Goal: Find specific page/section: Find specific page/section

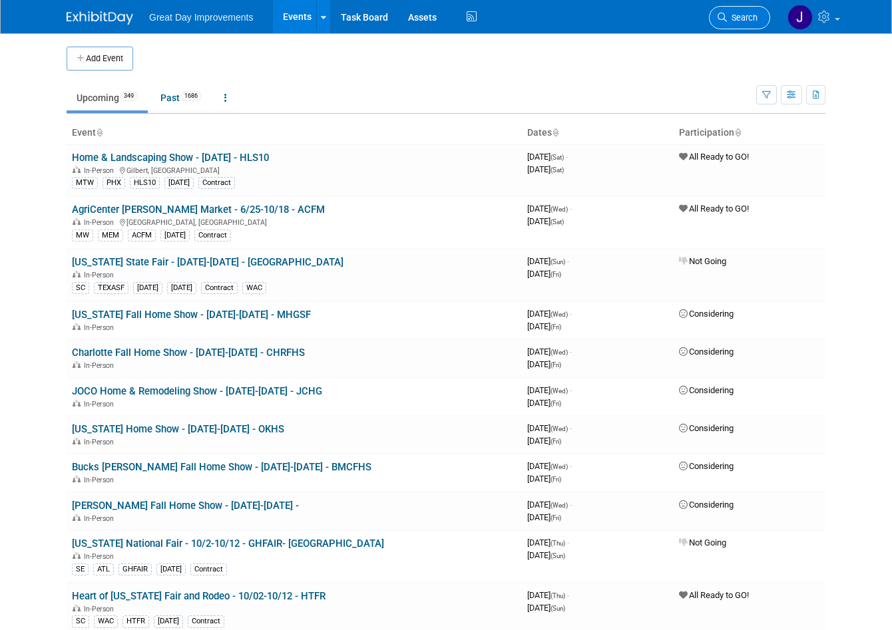
click at [735, 16] on link "Search" at bounding box center [739, 17] width 61 height 23
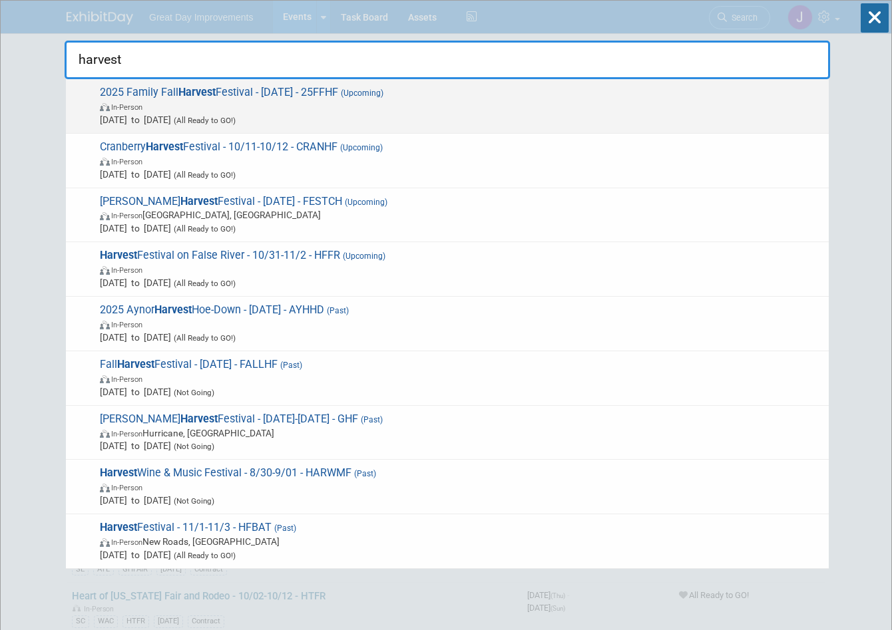
type input "harvest"
click at [480, 116] on span "Oct 11, 2025 to Oct 11, 2025 (All Ready to GO!)" at bounding box center [461, 119] width 722 height 13
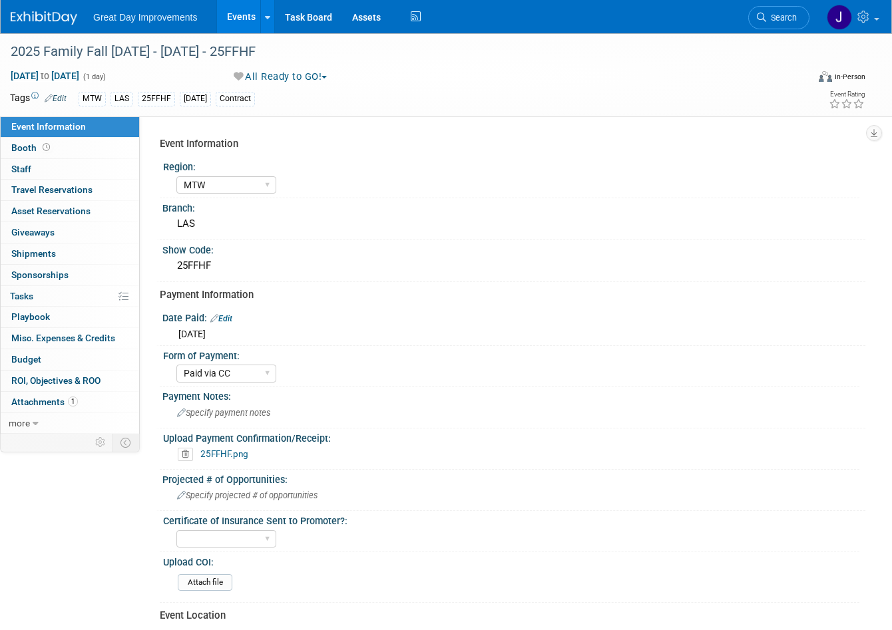
select select "MTW"
select select "Paid via CC"
